Goal: Information Seeking & Learning: Learn about a topic

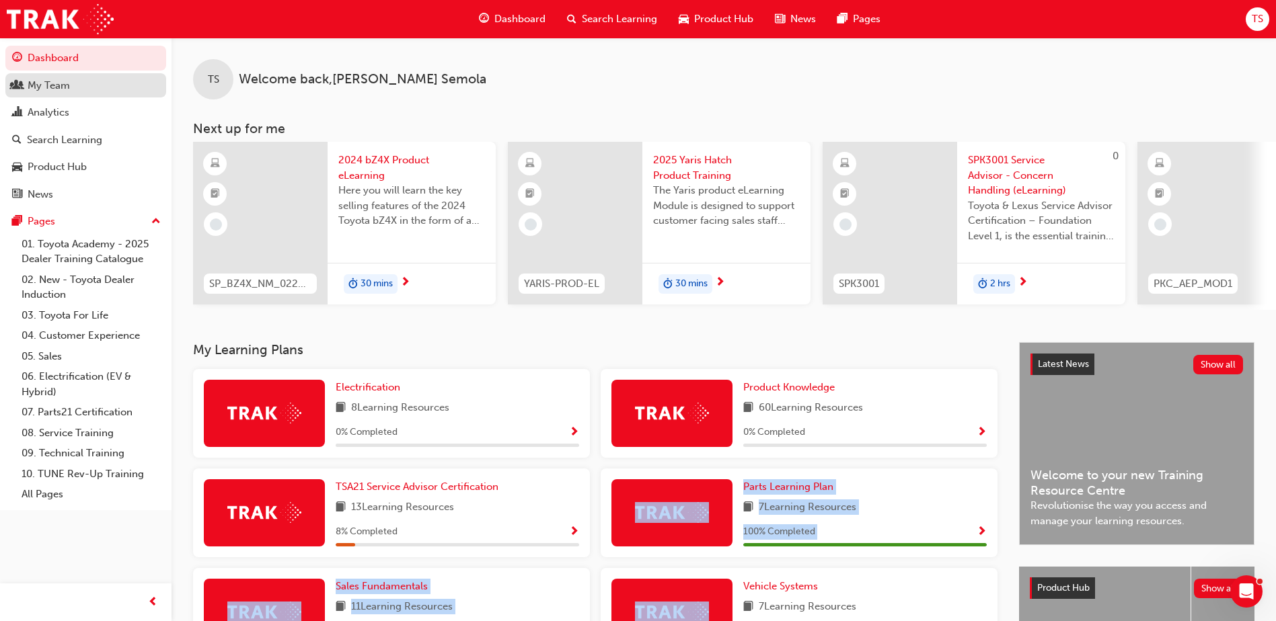
click at [52, 83] on div "My Team" at bounding box center [49, 85] width 42 height 15
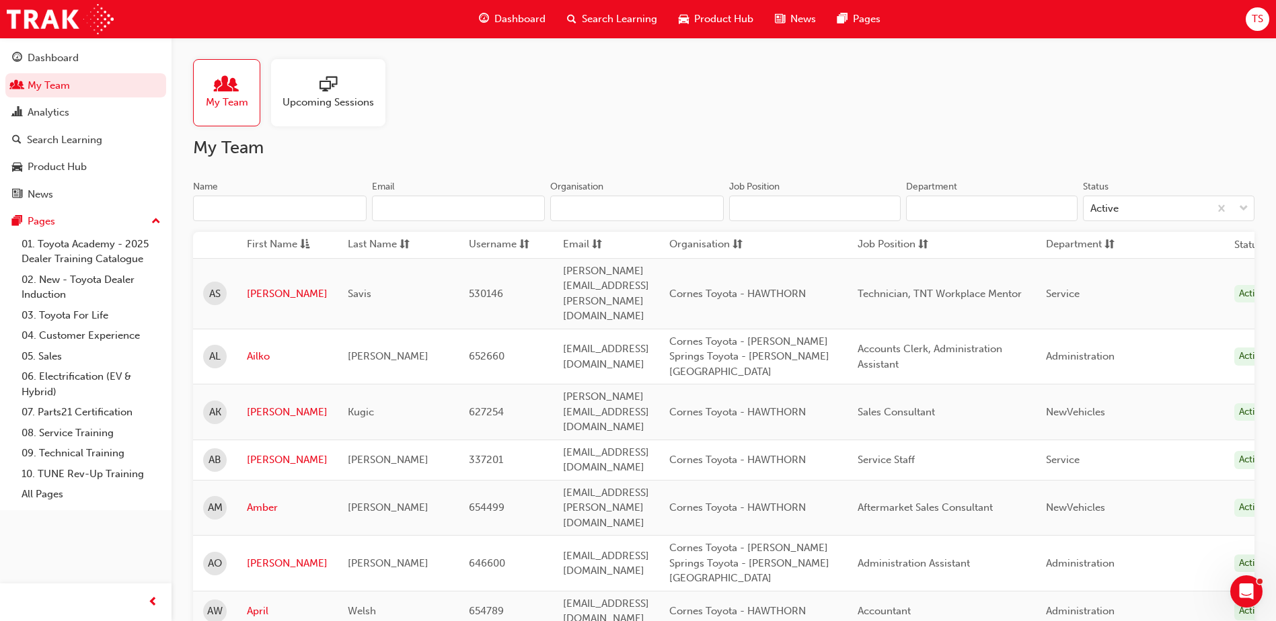
click at [247, 204] on input "Name" at bounding box center [280, 209] width 174 height 26
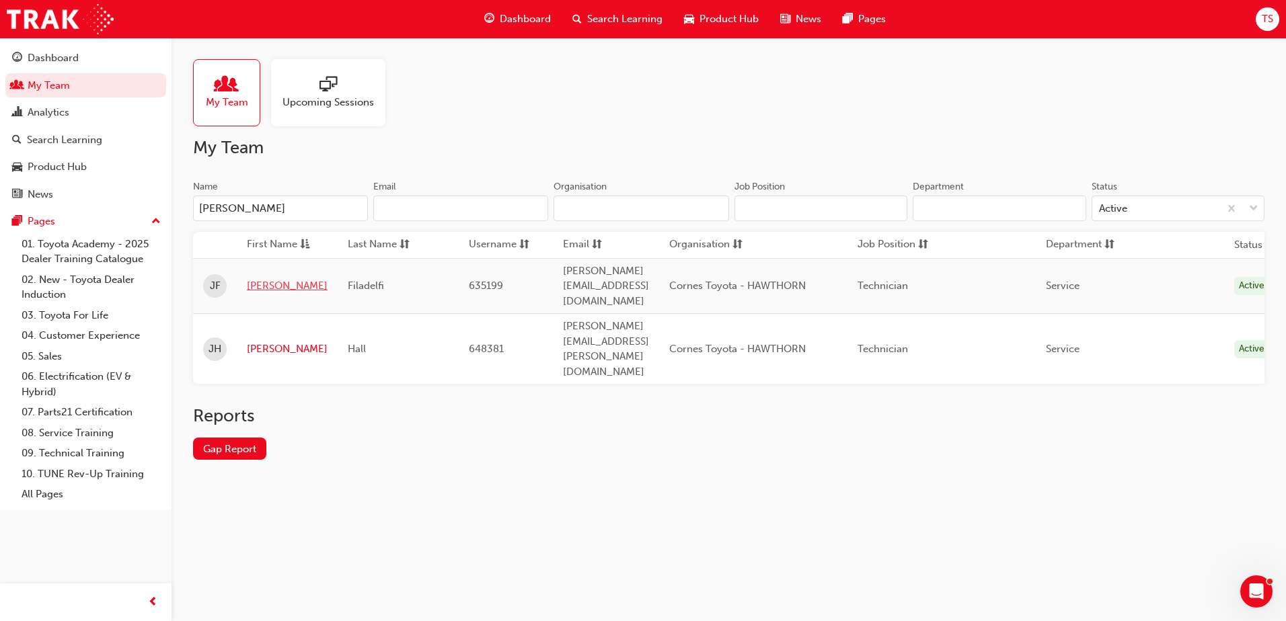
type input "[PERSON_NAME]"
click at [264, 278] on link "[PERSON_NAME]" at bounding box center [287, 285] width 81 height 15
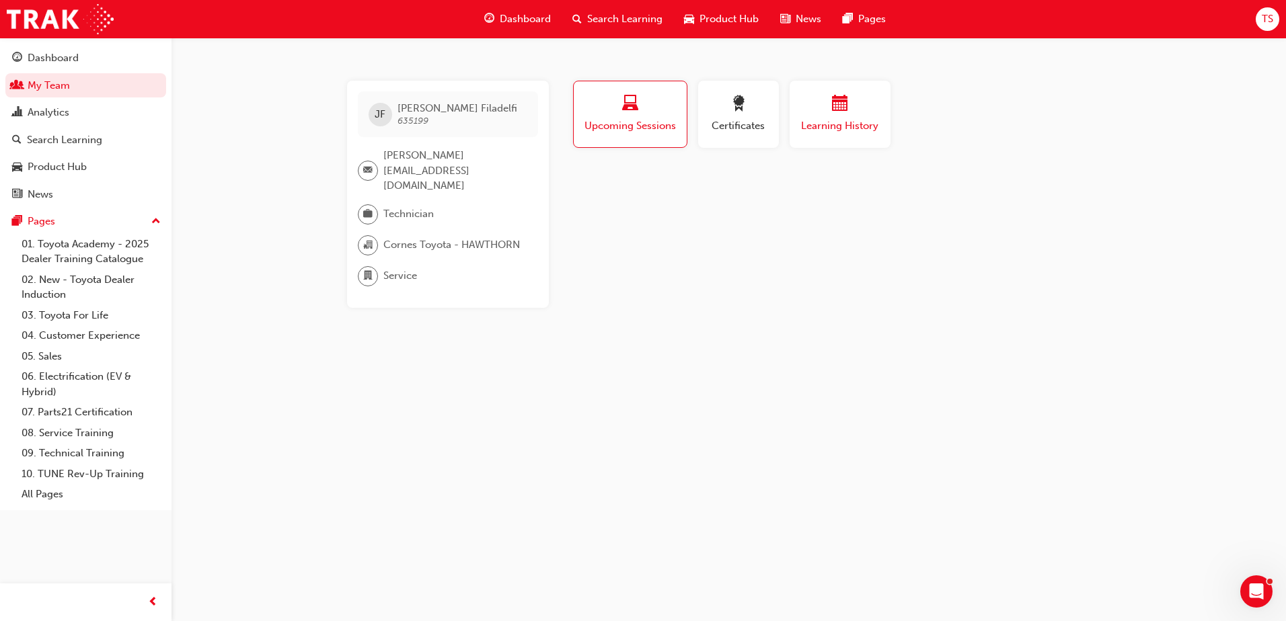
click at [845, 121] on span "Learning History" at bounding box center [840, 125] width 81 height 15
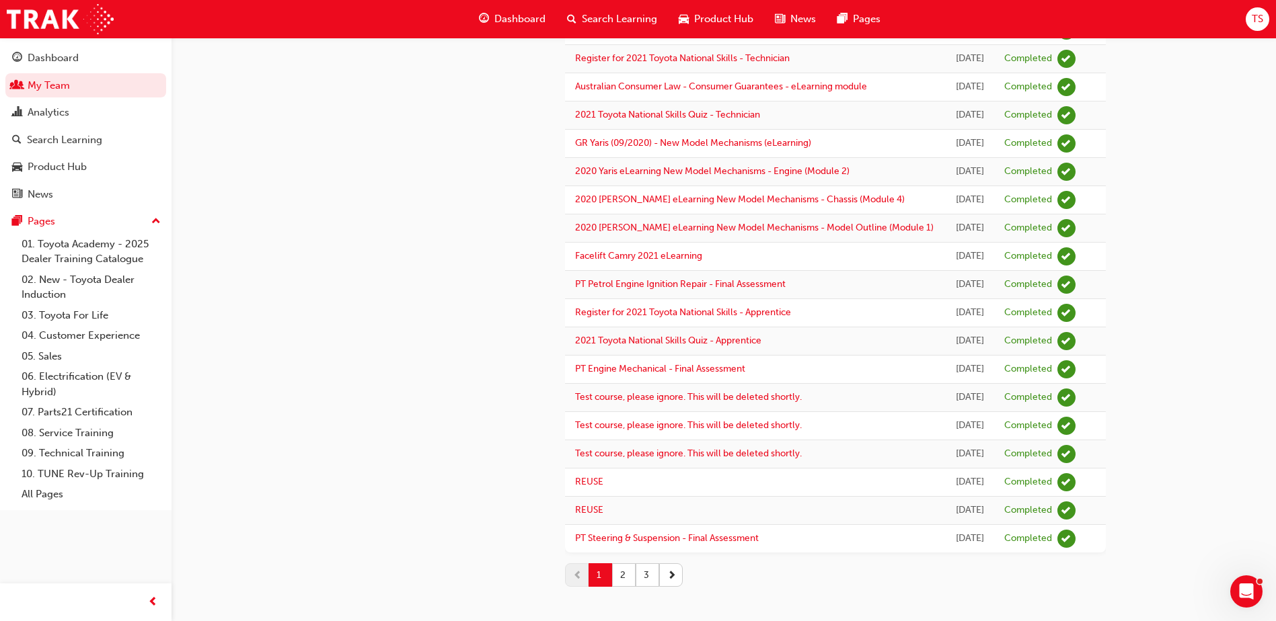
scroll to position [1038, 0]
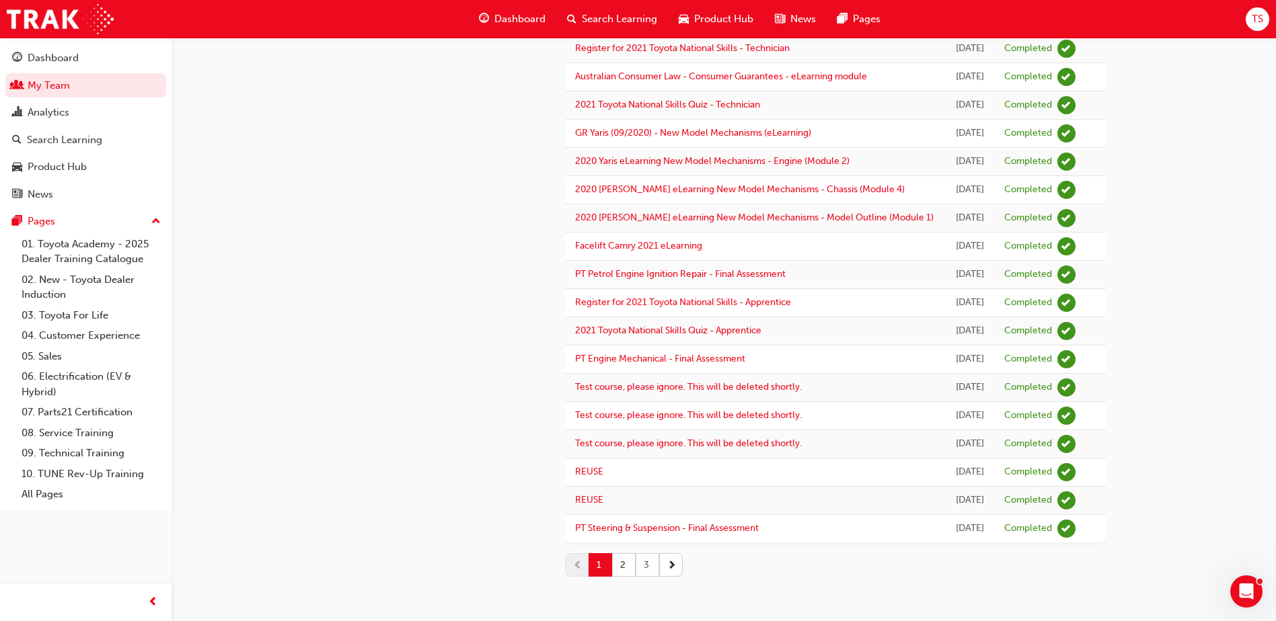
click at [651, 568] on button "3" at bounding box center [648, 565] width 24 height 24
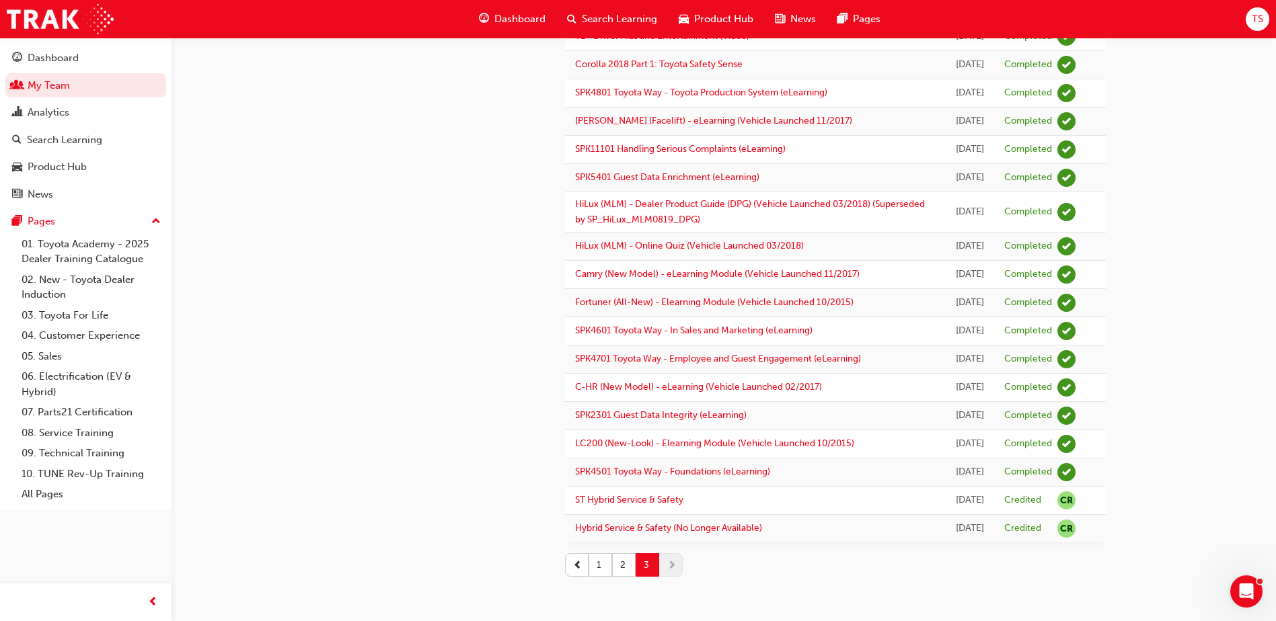
scroll to position [796, 0]
click at [621, 559] on button "2" at bounding box center [624, 565] width 24 height 24
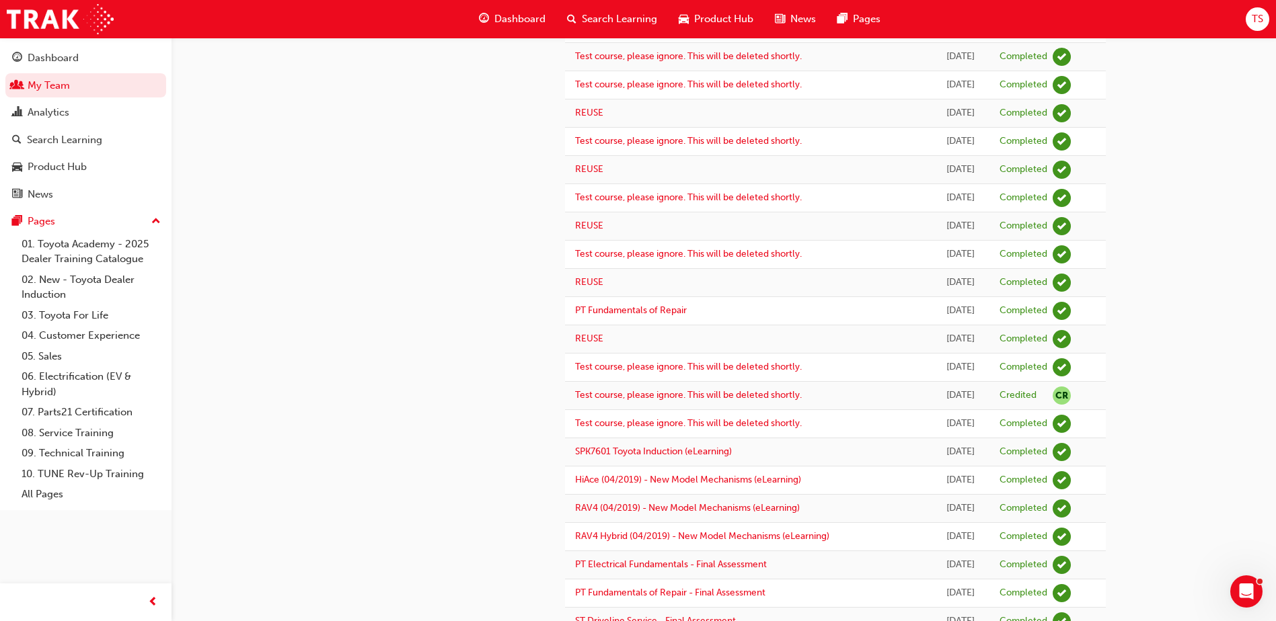
scroll to position [1038, 0]
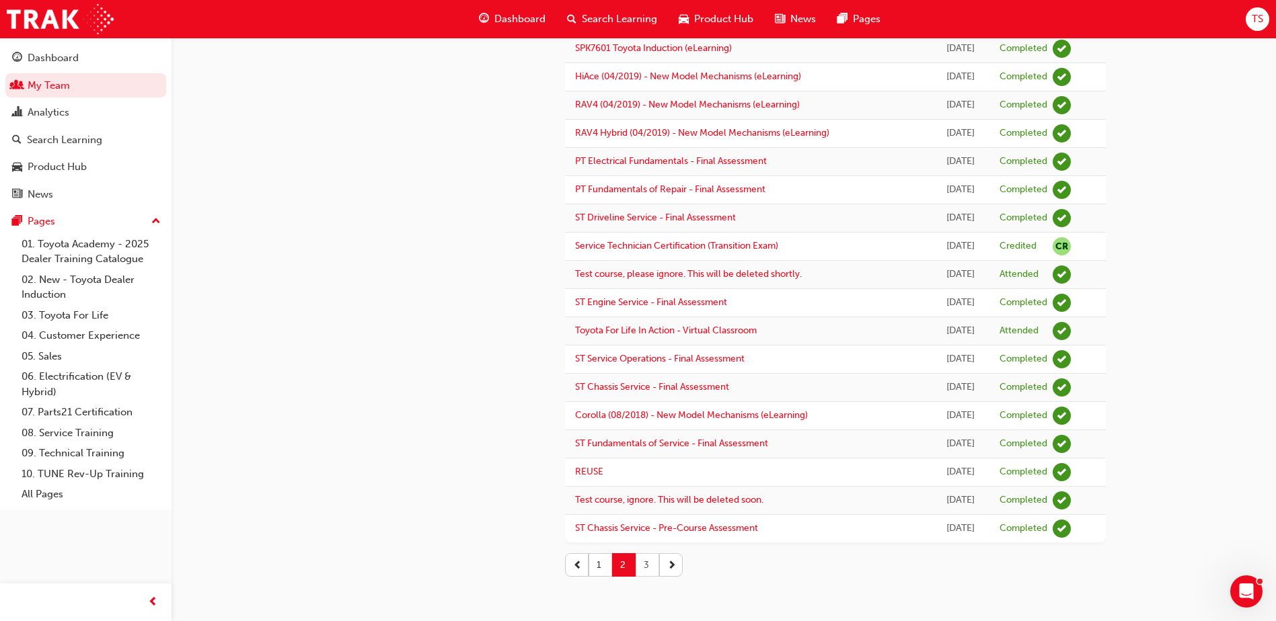
click at [646, 566] on button "3" at bounding box center [648, 565] width 24 height 24
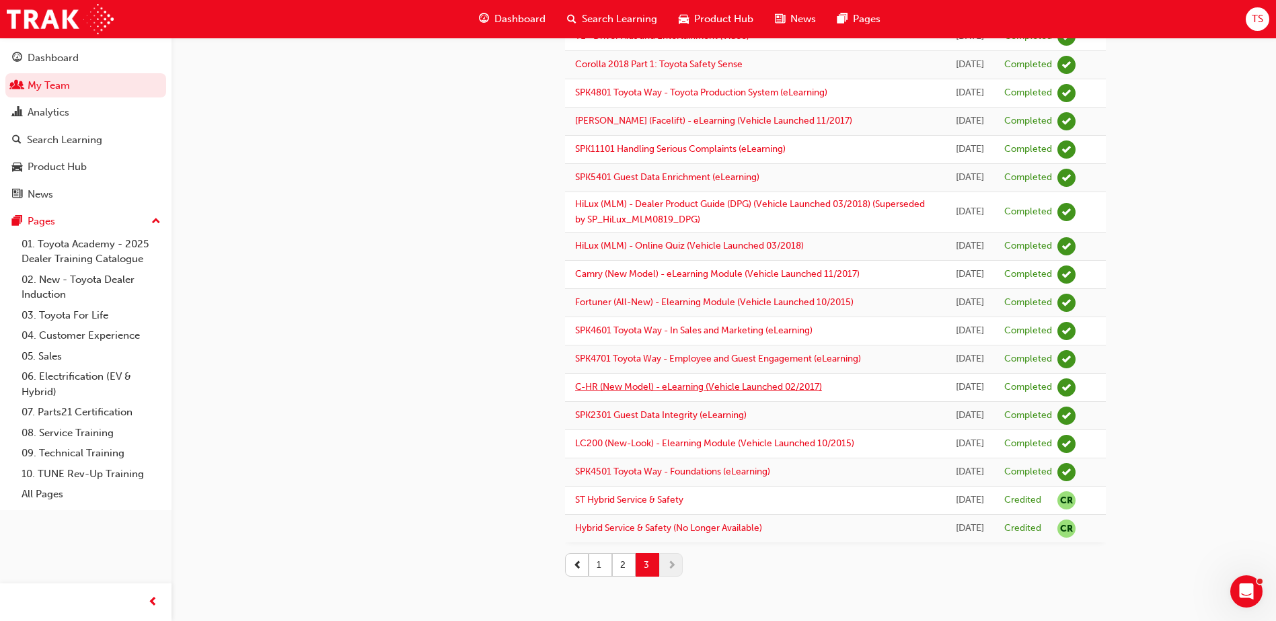
scroll to position [796, 0]
click at [599, 562] on button "1" at bounding box center [600, 565] width 24 height 24
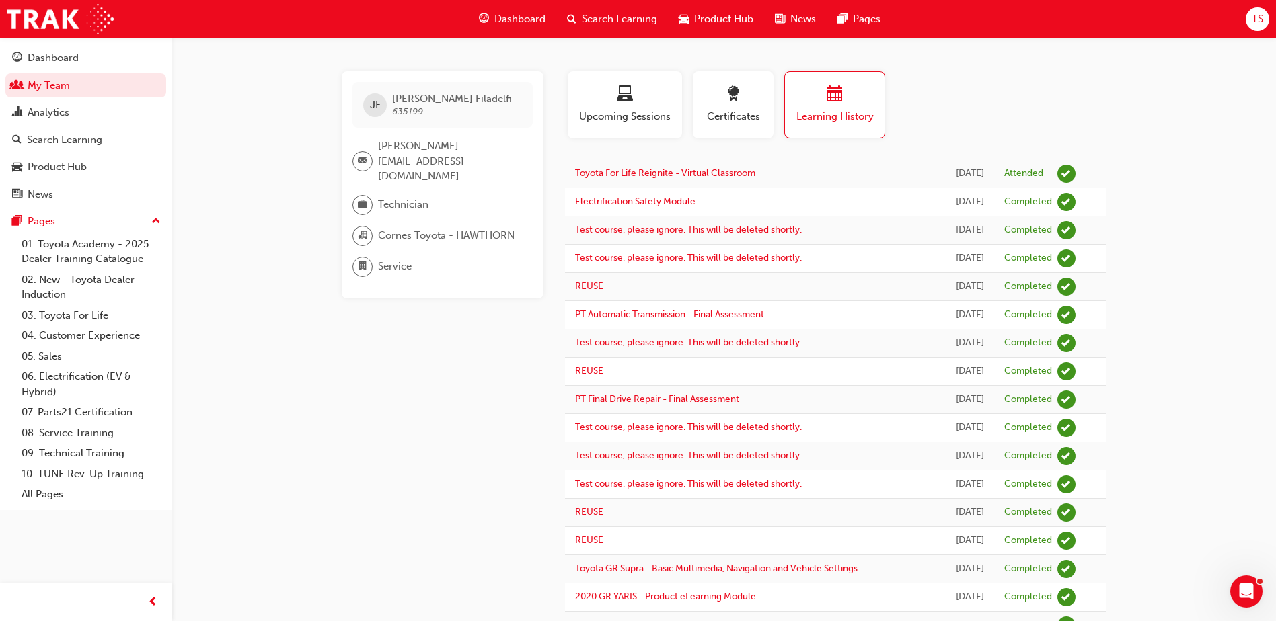
scroll to position [0, 0]
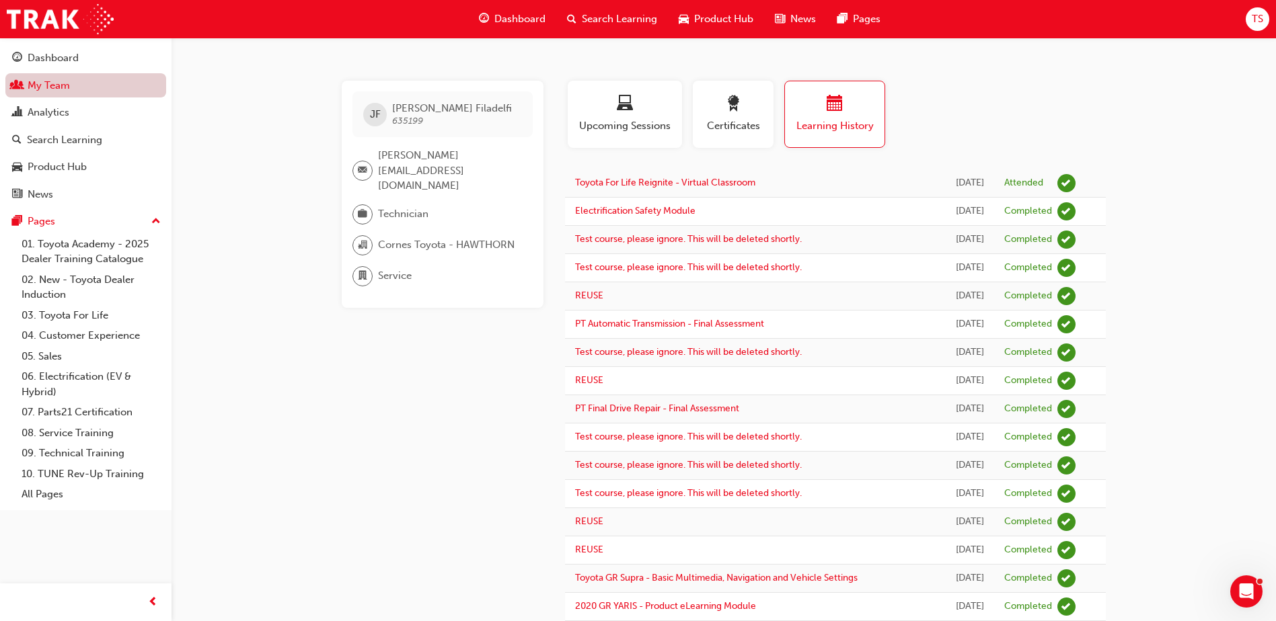
click at [55, 85] on link "My Team" at bounding box center [85, 85] width 161 height 25
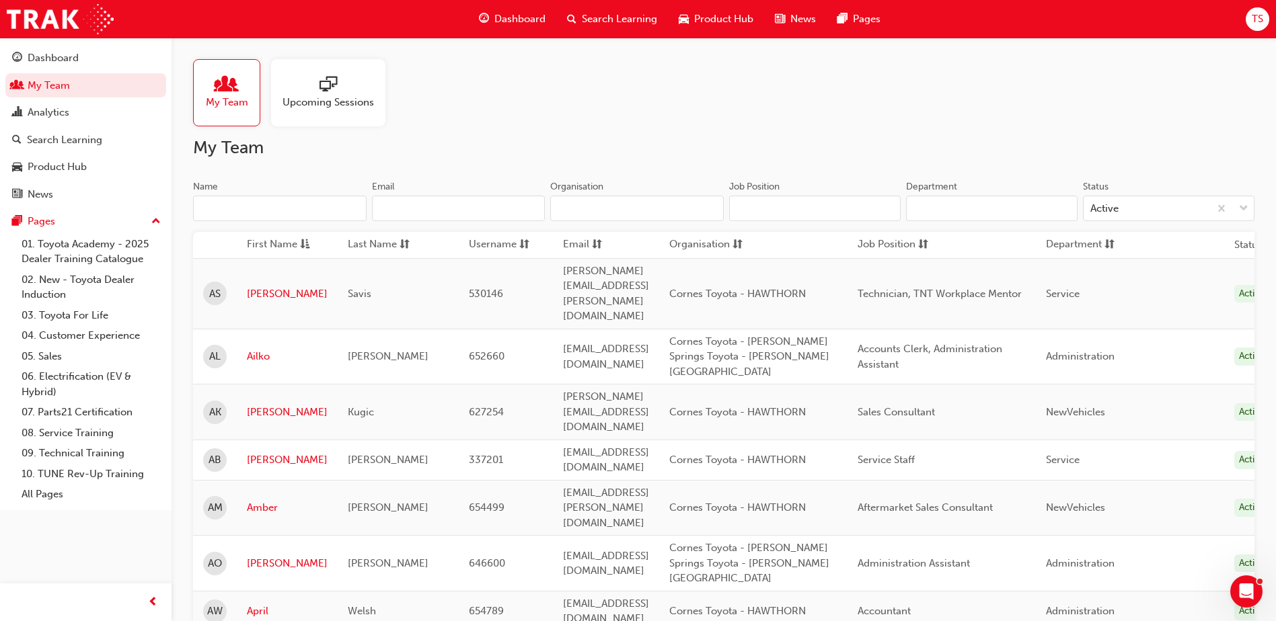
click at [230, 210] on input "Name" at bounding box center [280, 209] width 174 height 26
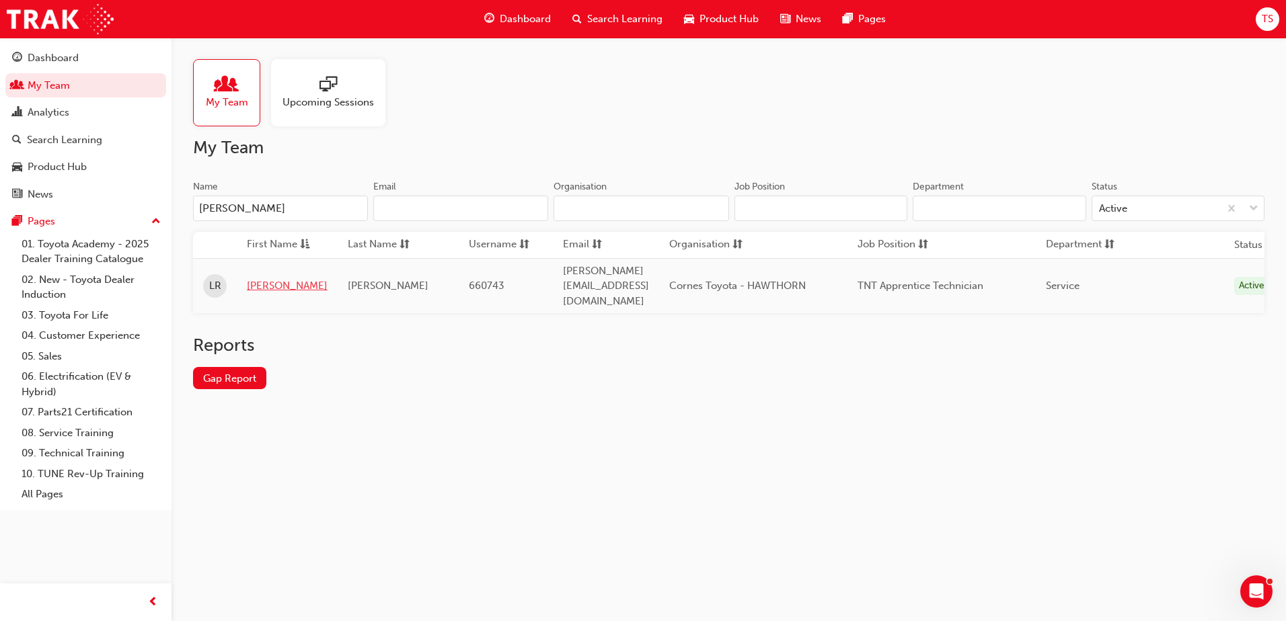
type input "[PERSON_NAME]"
click at [256, 278] on link "[PERSON_NAME]" at bounding box center [287, 285] width 81 height 15
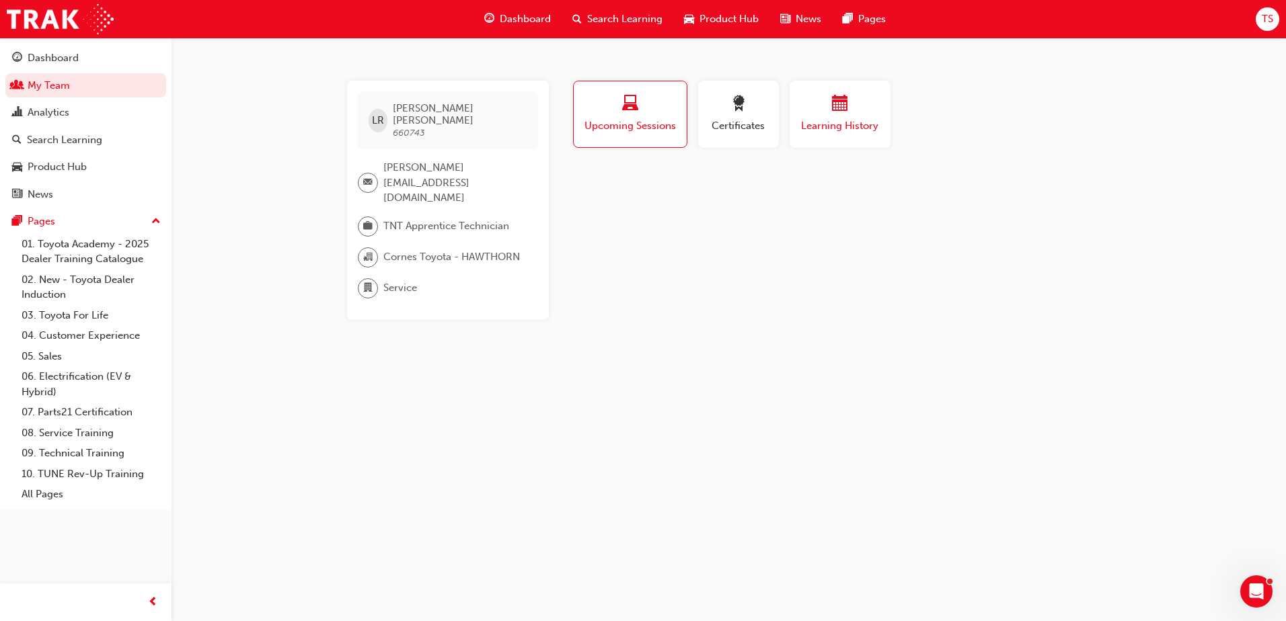
click at [853, 112] on div "button" at bounding box center [840, 105] width 81 height 21
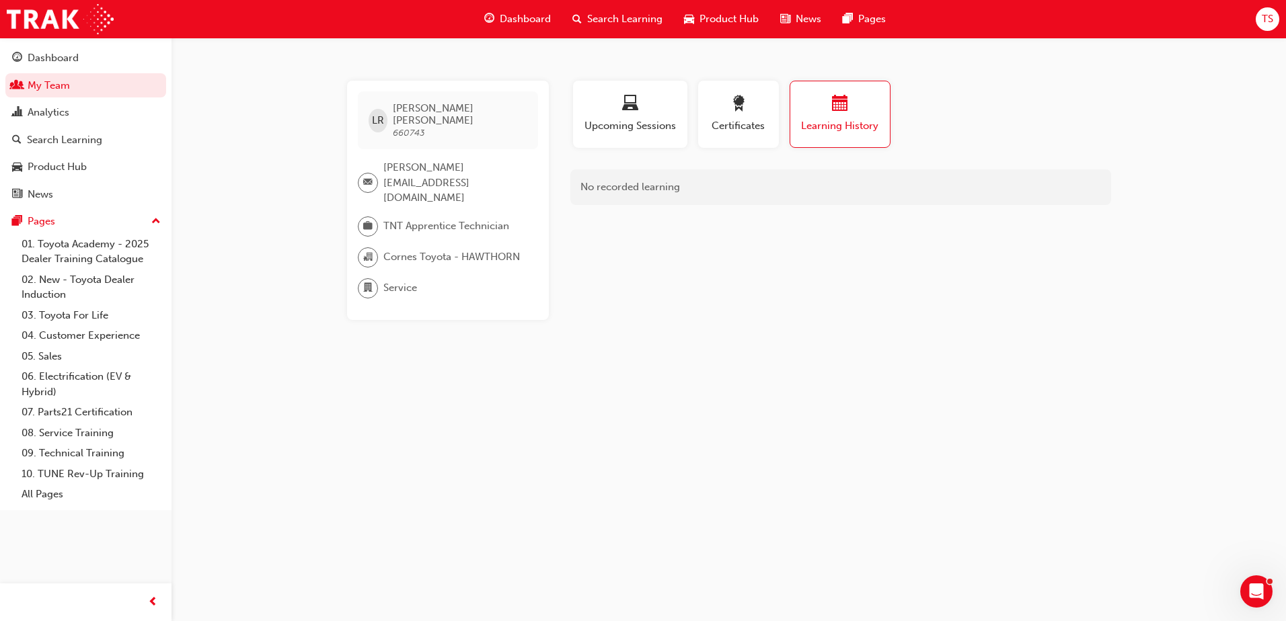
click at [634, 11] on div "Search Learning" at bounding box center [618, 19] width 112 height 28
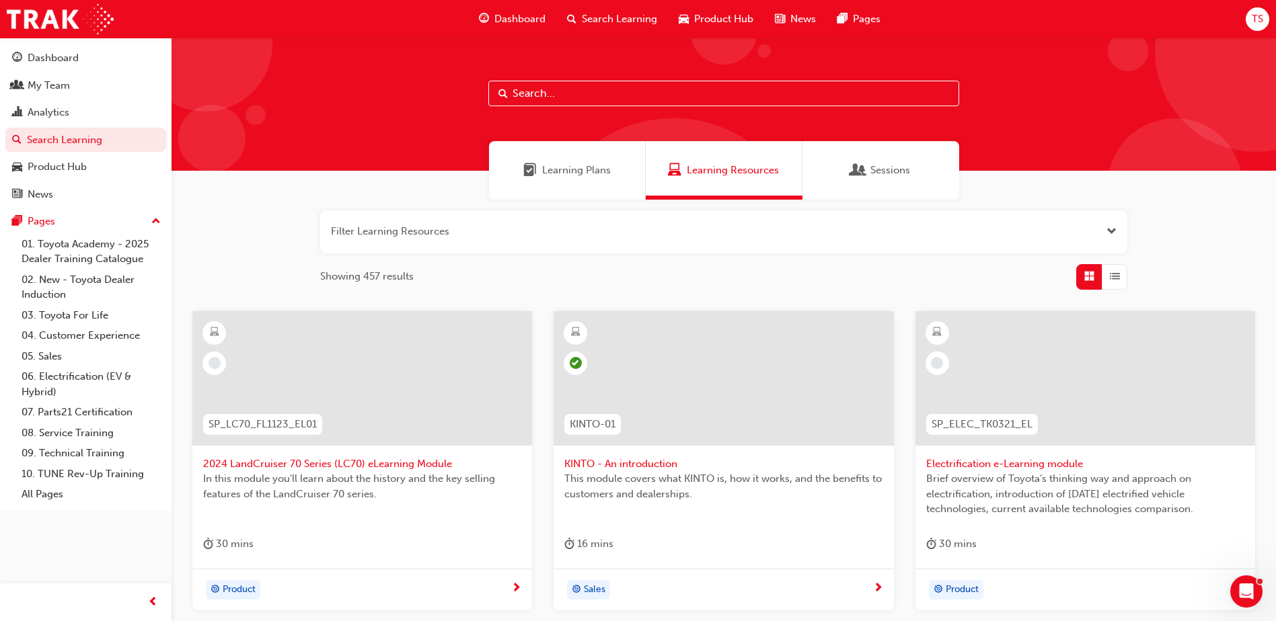
click at [558, 89] on input "text" at bounding box center [723, 94] width 471 height 26
type input "dealer induction"
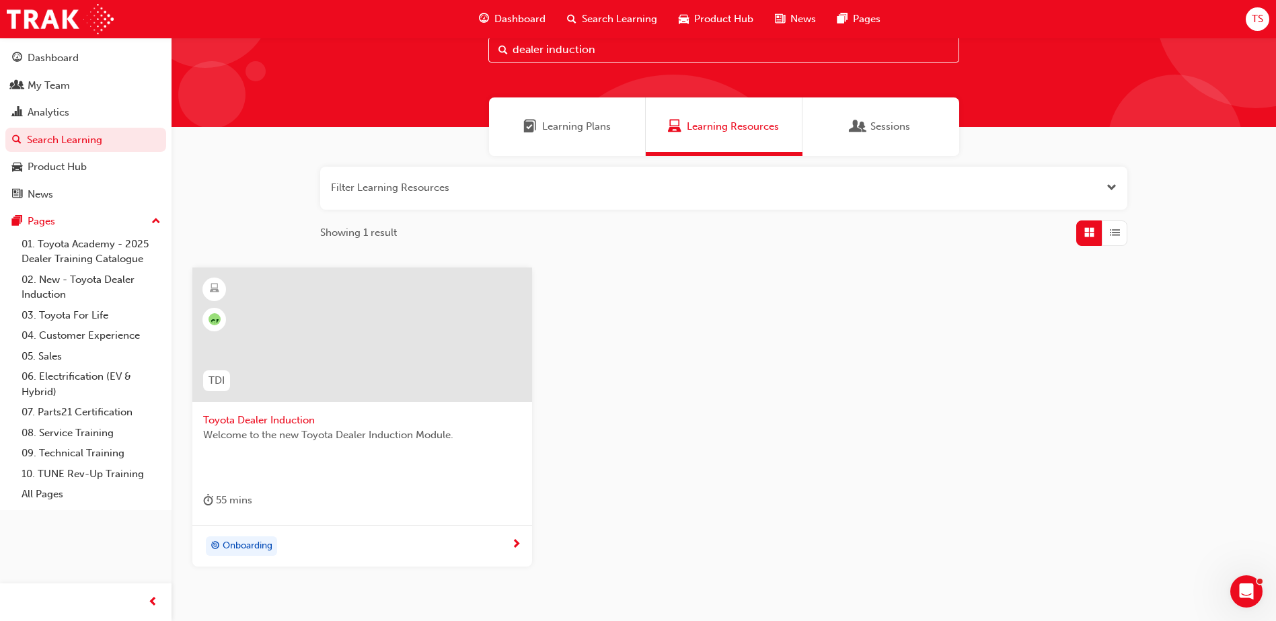
scroll to position [67, 0]
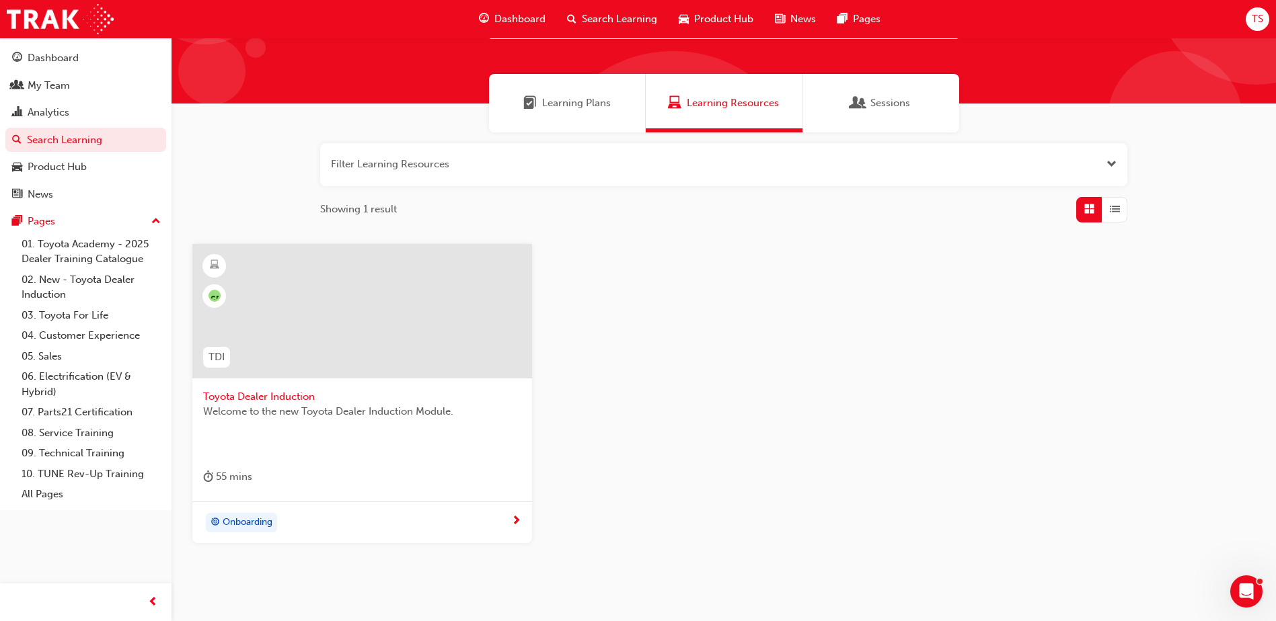
click at [400, 522] on div "Onboarding" at bounding box center [357, 523] width 308 height 20
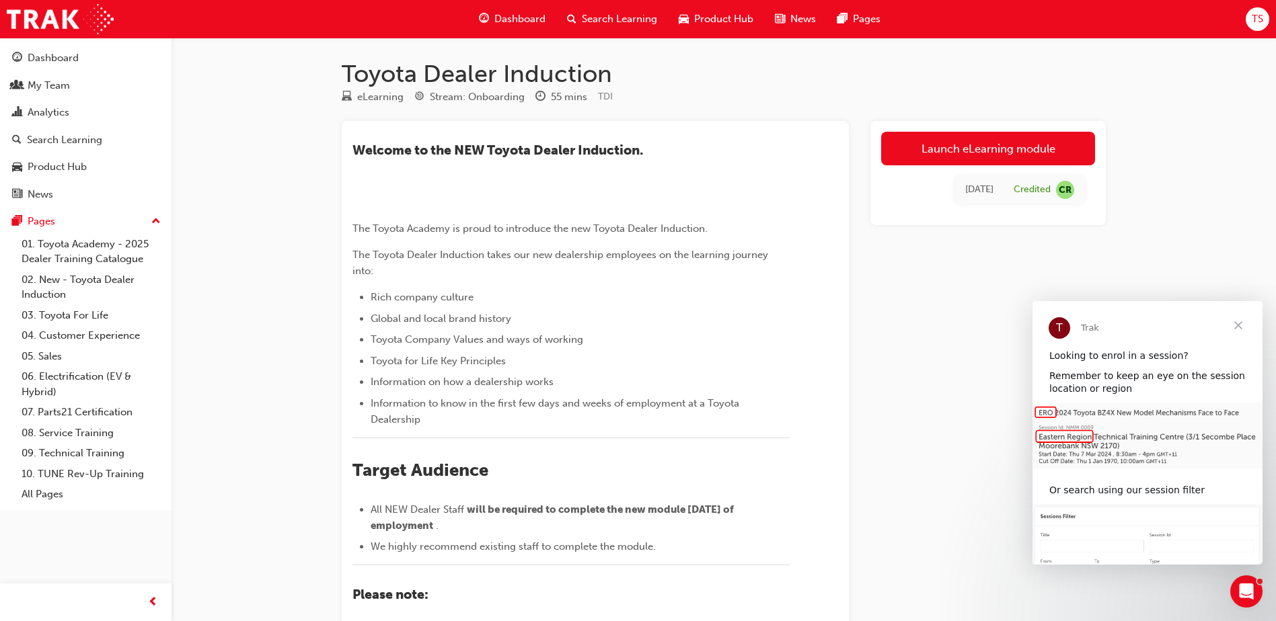
click at [1237, 327] on span "Close" at bounding box center [1238, 325] width 48 height 48
